Goal: Register for event/course

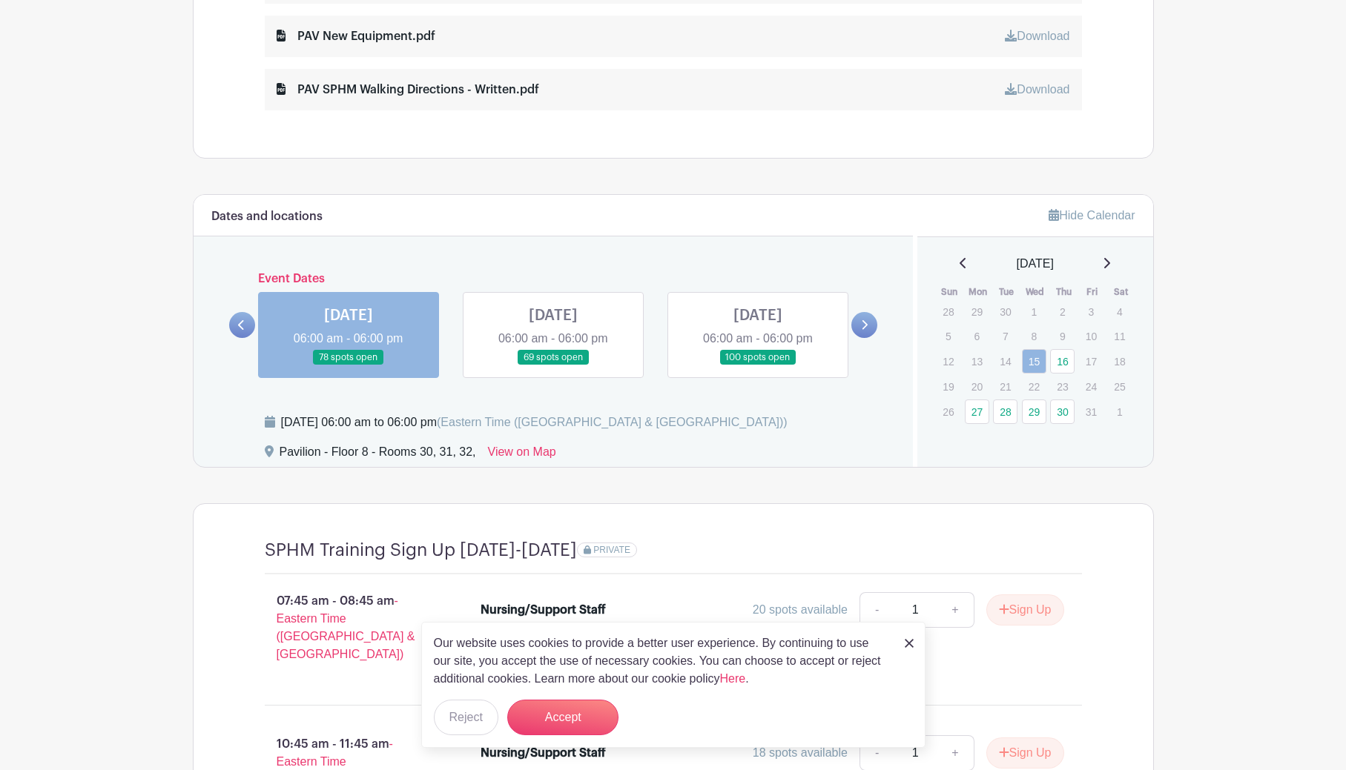
scroll to position [964, 0]
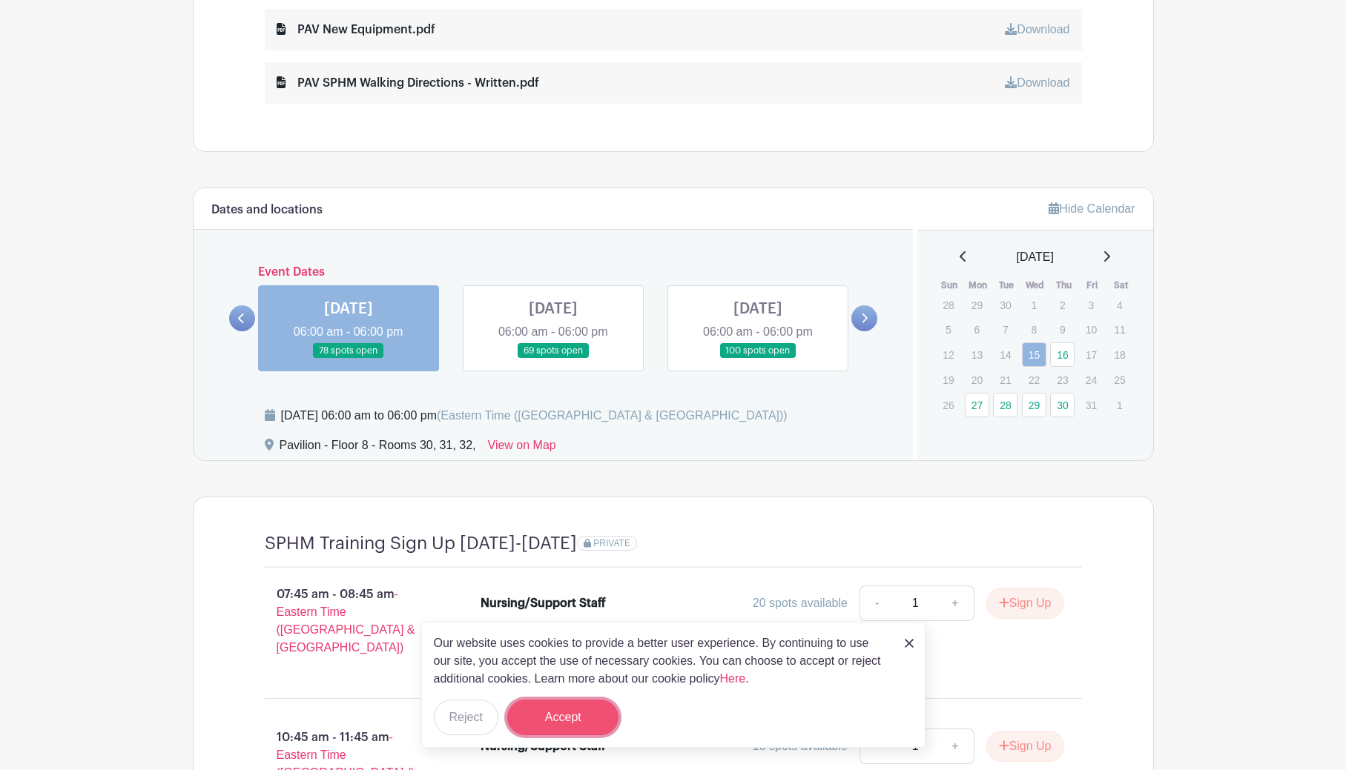
click at [591, 718] on button "Accept" at bounding box center [562, 718] width 111 height 36
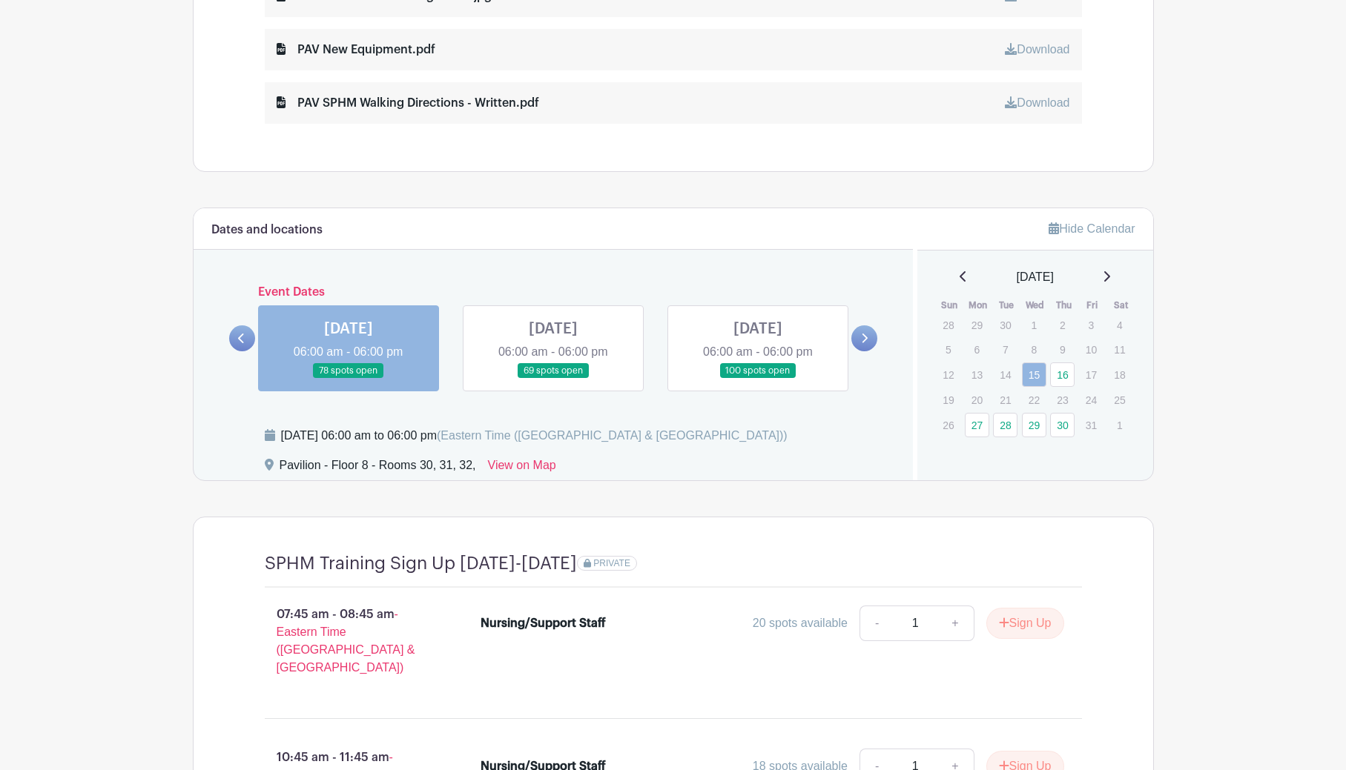
scroll to position [890, 0]
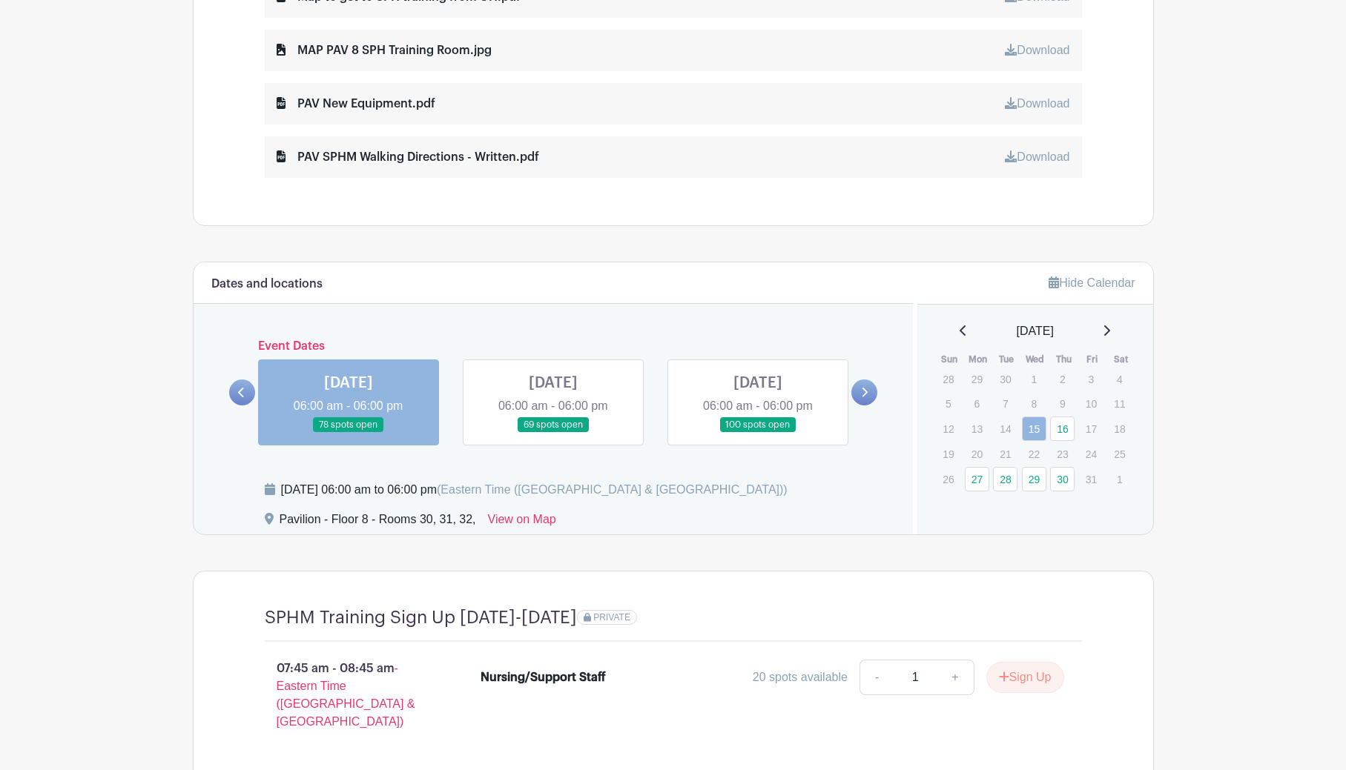
click at [758, 433] on link at bounding box center [758, 433] width 0 height 0
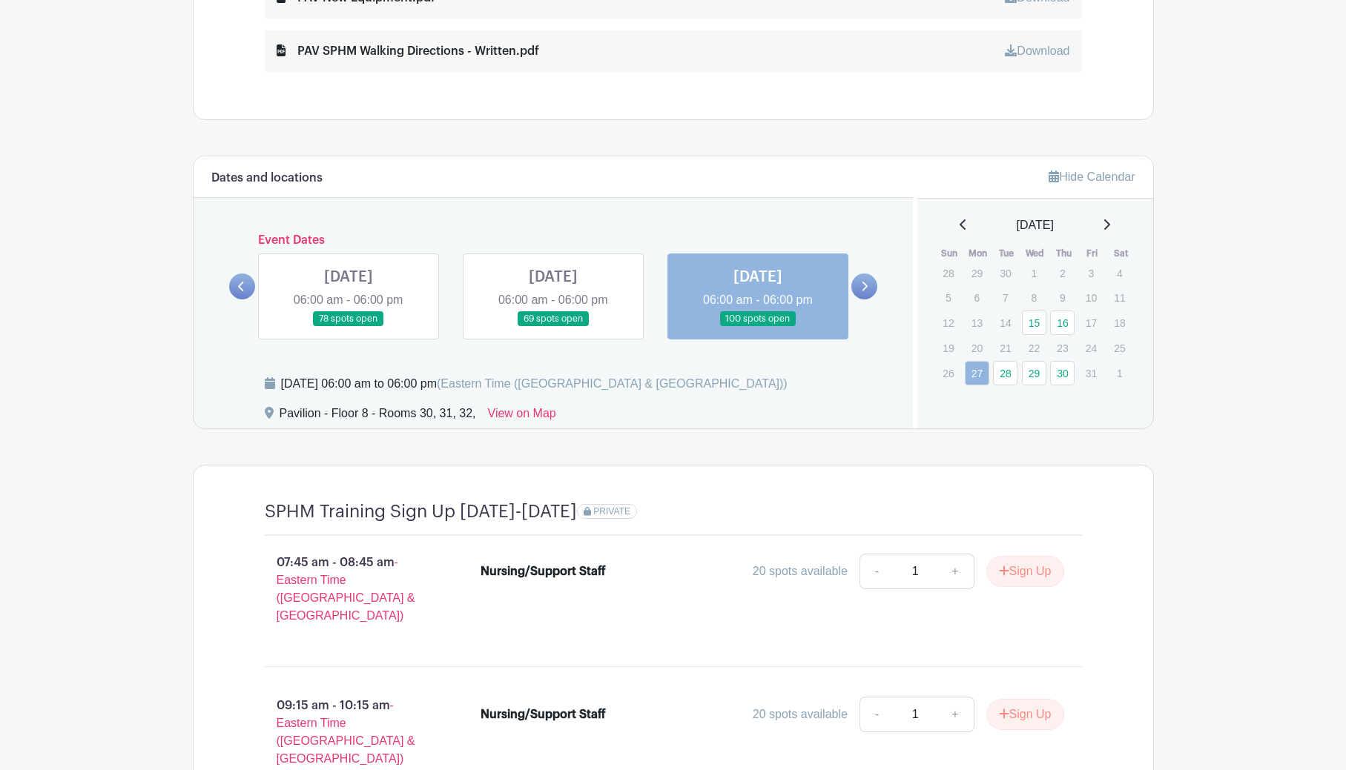
scroll to position [1038, 0]
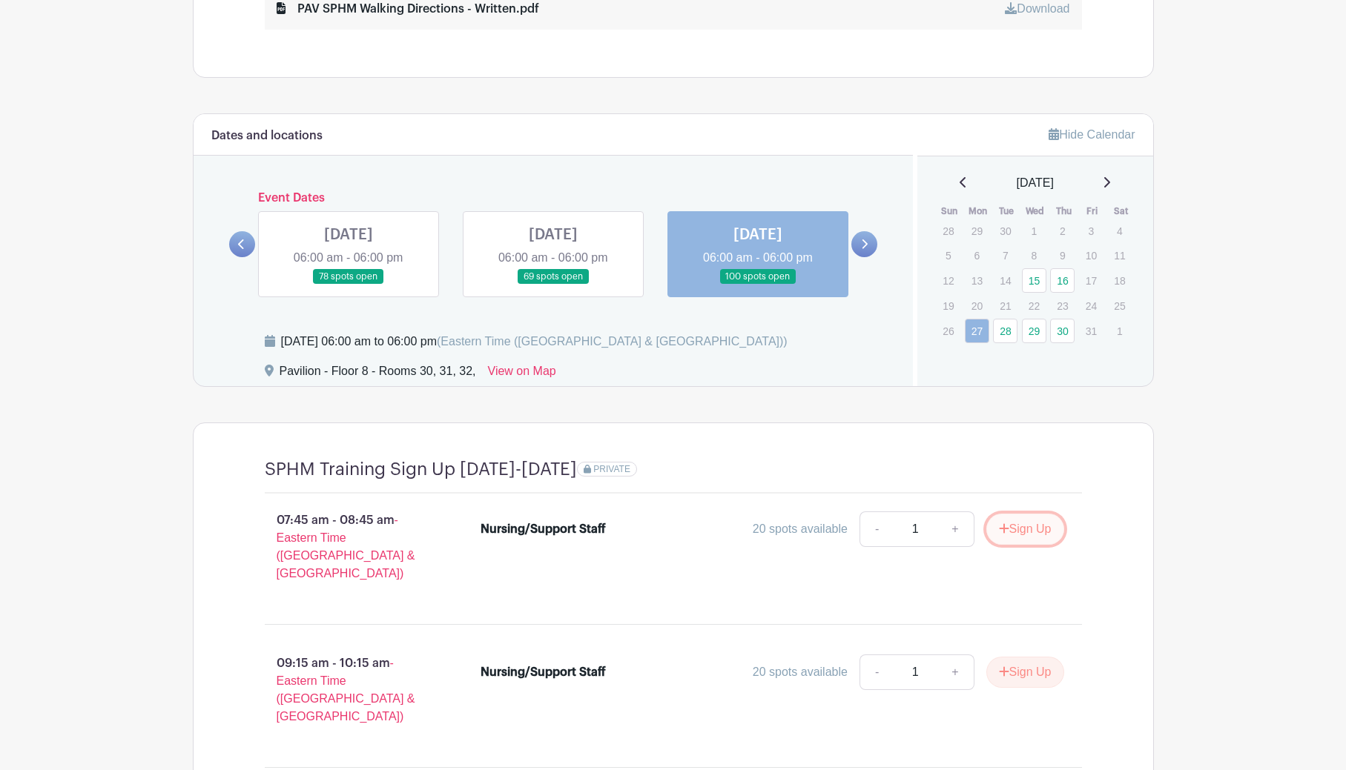
click at [1010, 532] on button "Sign Up" at bounding box center [1025, 529] width 78 height 31
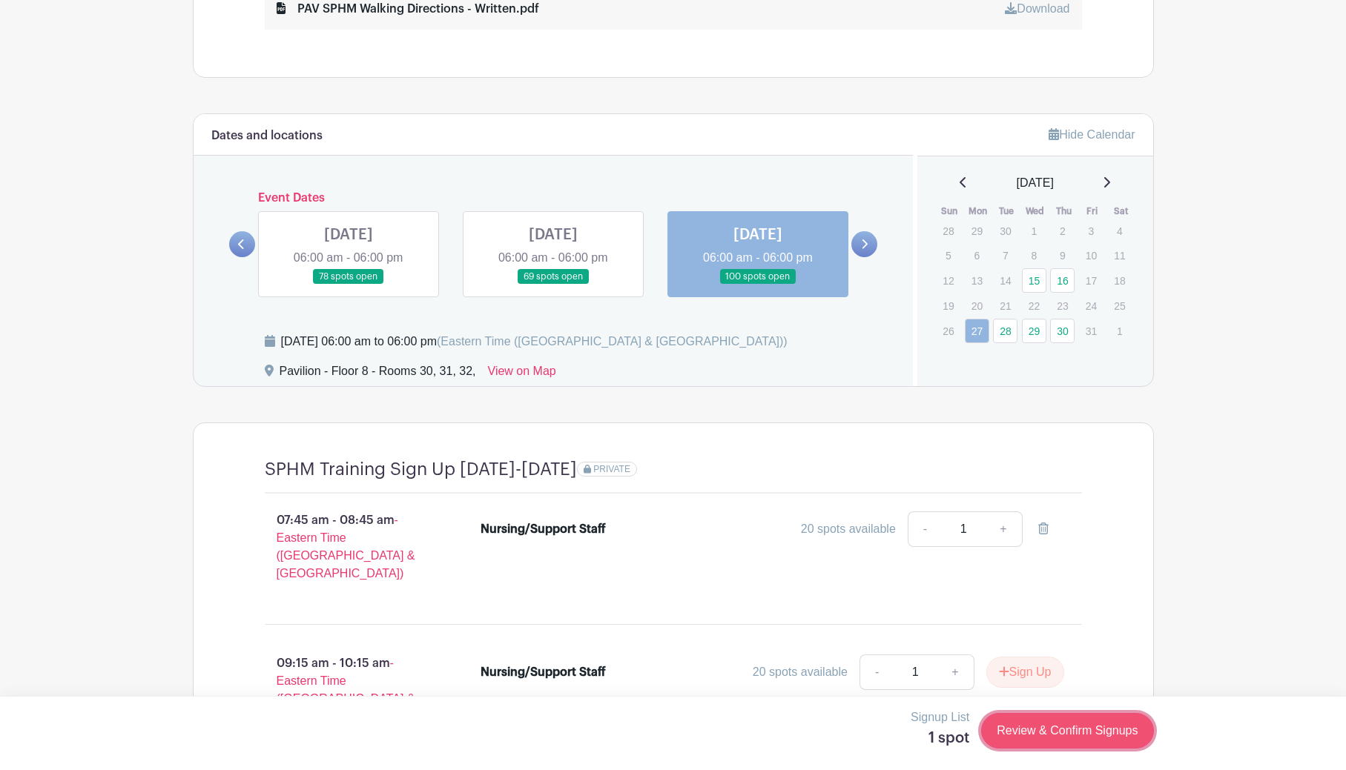
click at [1069, 735] on link "Review & Confirm Signups" at bounding box center [1067, 731] width 172 height 36
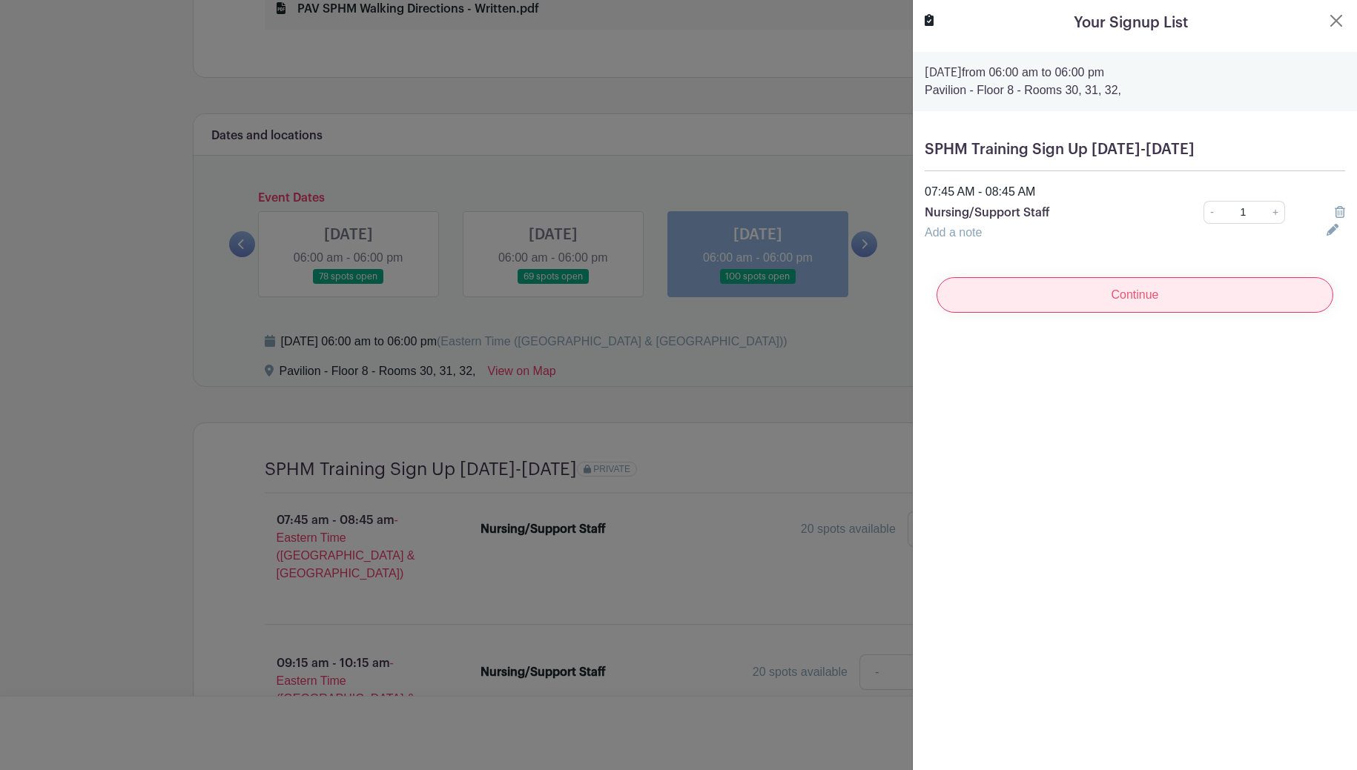
click at [1205, 305] on input "Continue" at bounding box center [1135, 295] width 397 height 36
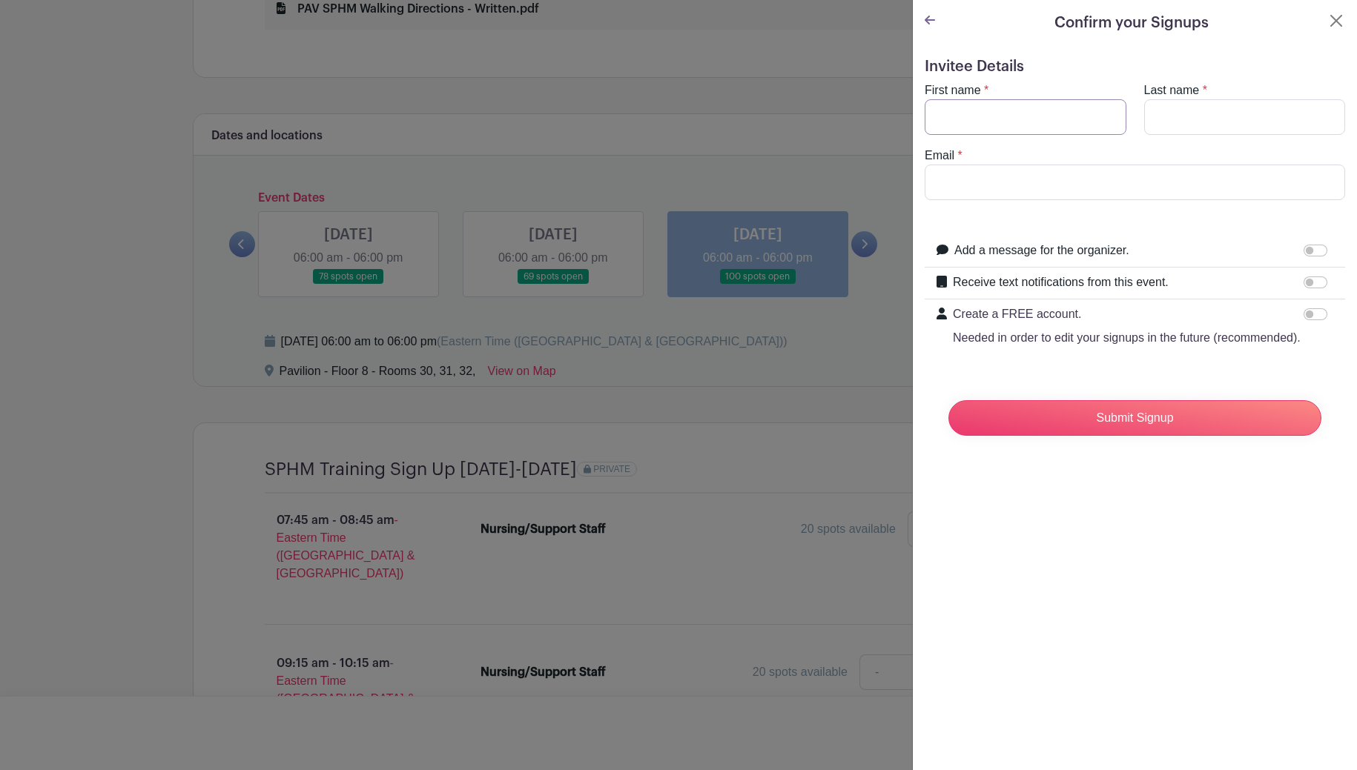
click at [1040, 119] on input "First name" at bounding box center [1026, 117] width 202 height 36
type input "[PERSON_NAME]"
click at [1169, 112] on input "Last name" at bounding box center [1245, 117] width 202 height 36
type input "[PERSON_NAME]"
click at [1151, 193] on input "Email" at bounding box center [1135, 183] width 420 height 36
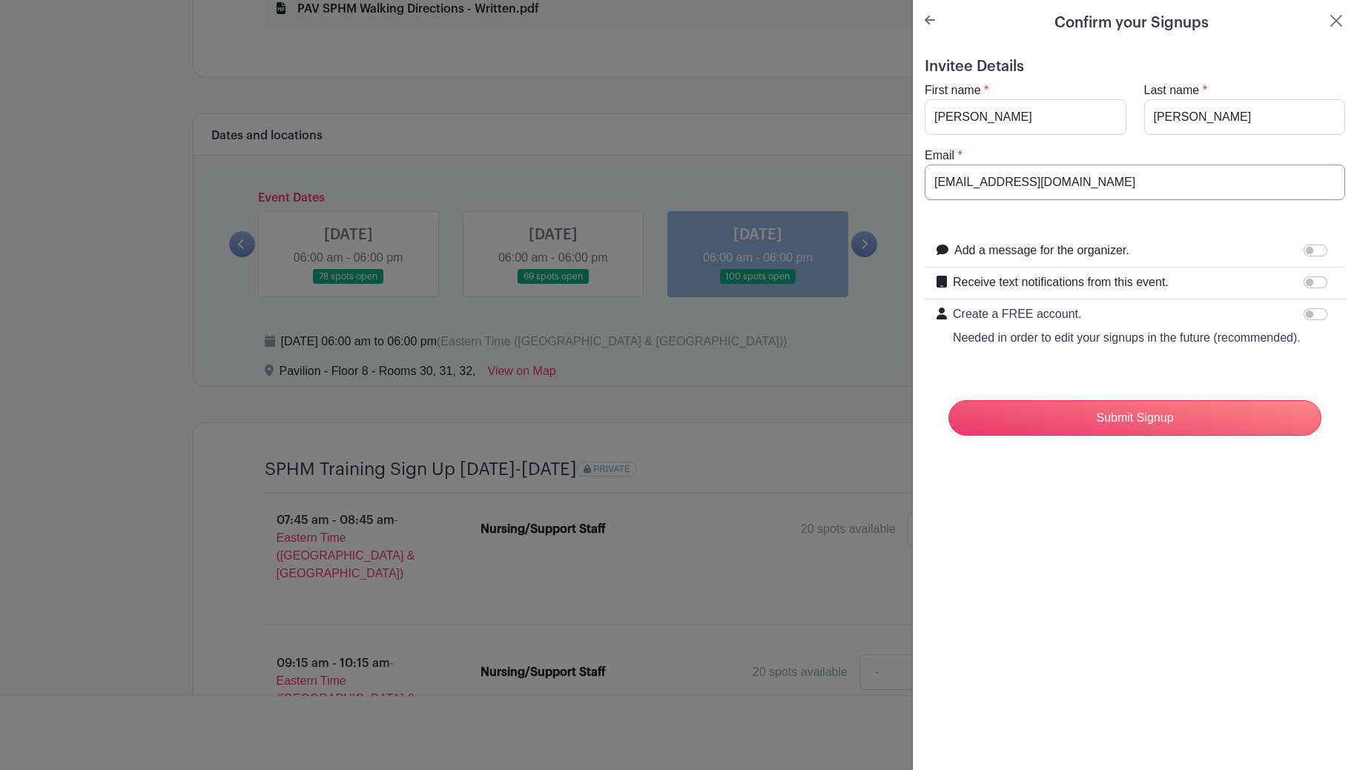
click at [982, 182] on input "[EMAIL_ADDRESS][DOMAIN_NAME]" at bounding box center [1135, 183] width 420 height 36
type input "[EMAIL_ADDRESS][DOMAIN_NAME]"
click at [1167, 429] on input "Submit Signup" at bounding box center [1134, 418] width 373 height 36
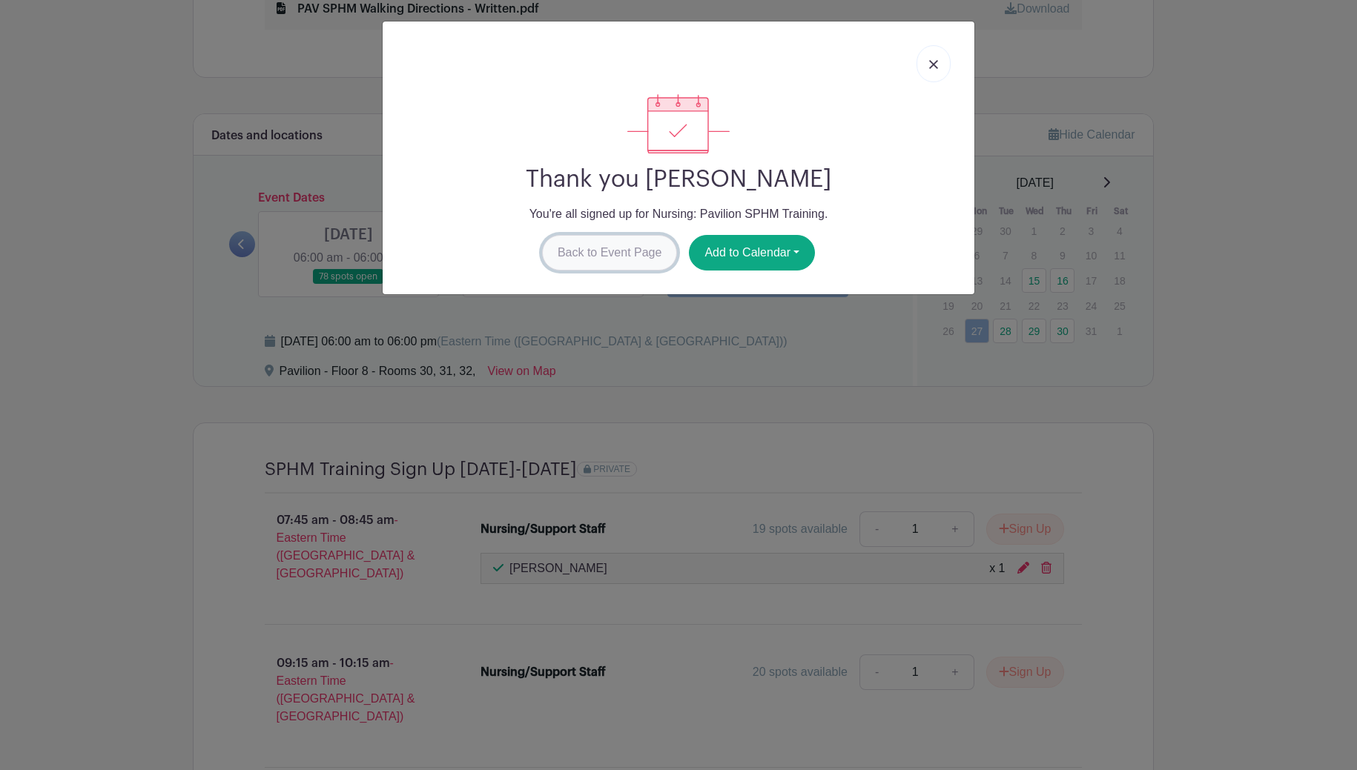
click at [658, 252] on link "Back to Event Page" at bounding box center [610, 253] width 136 height 36
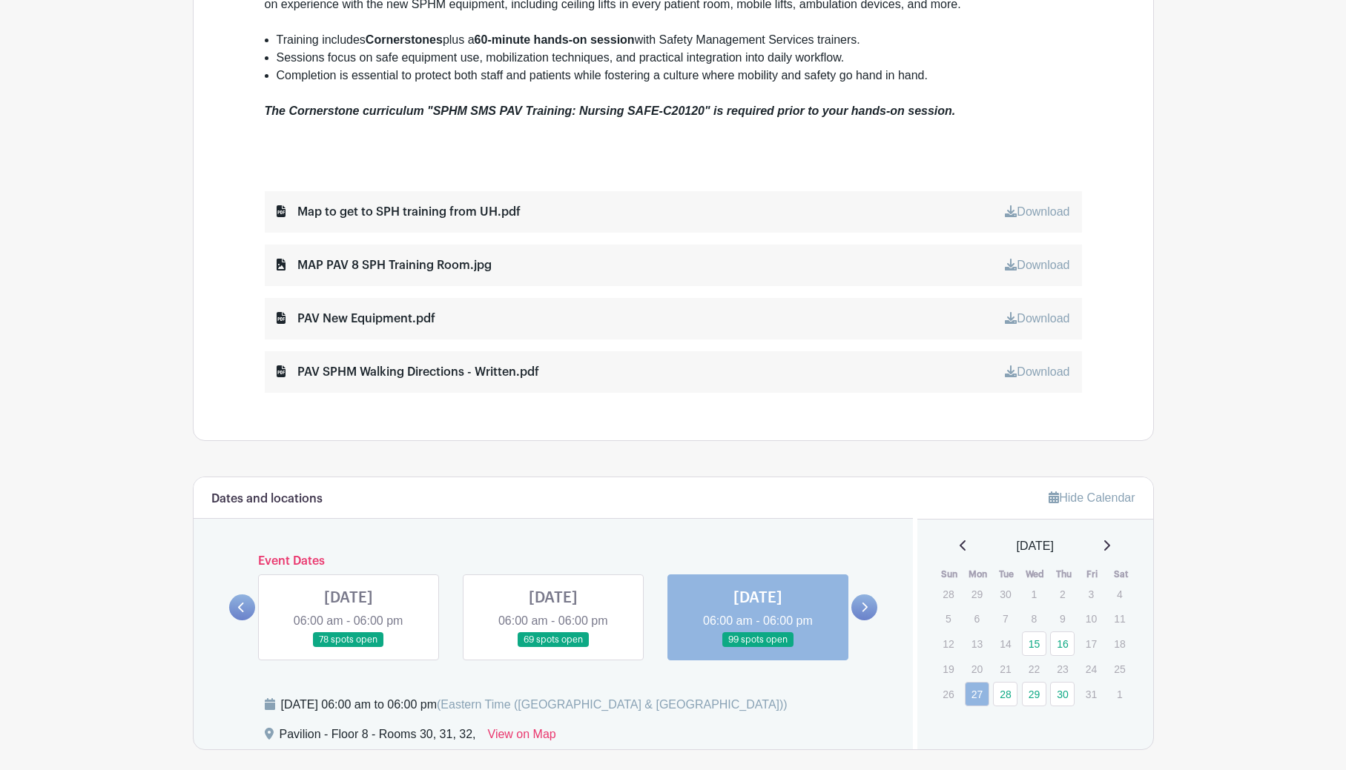
scroll to position [593, 0]
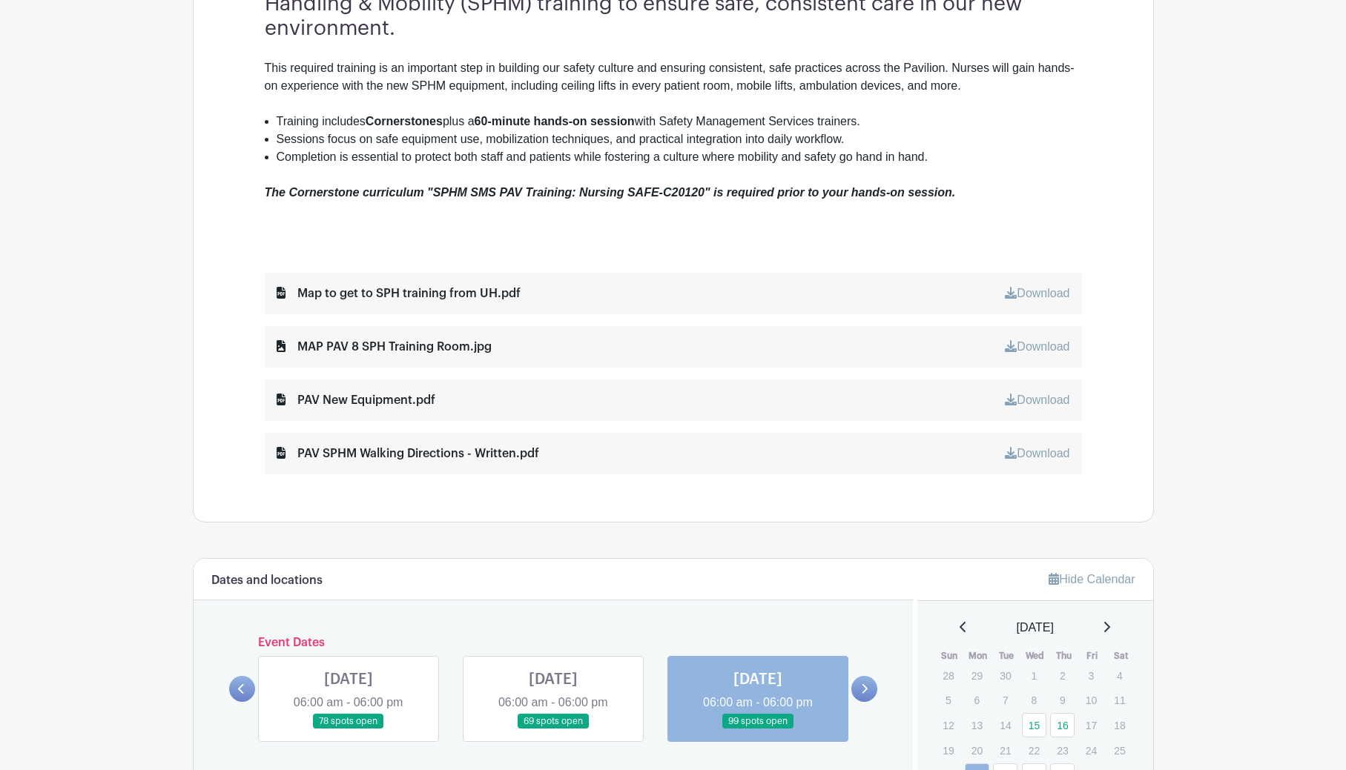
click at [428, 346] on div "MAP PAV 8 SPH Training Room.jpg" at bounding box center [384, 347] width 215 height 18
click at [1034, 293] on link "Download" at bounding box center [1037, 293] width 65 height 13
click at [1034, 346] on link "Download" at bounding box center [1037, 346] width 65 height 13
click at [1046, 399] on link "Download" at bounding box center [1037, 400] width 65 height 13
click at [1044, 454] on link "Download" at bounding box center [1037, 453] width 65 height 13
